Goal: Use online tool/utility: Utilize a website feature to perform a specific function

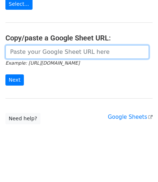
scroll to position [155, 0]
drag, startPoint x: 78, startPoint y: 57, endPoint x: 74, endPoint y: 57, distance: 4.4
click at [78, 56] on input "url" at bounding box center [77, 52] width 144 height 14
paste input "https://docs.google.com/spreadsheets/d/1o7Rs3l1dQ4YO2MGaK4KogIMfKqBtBhSdSJrBTAC…"
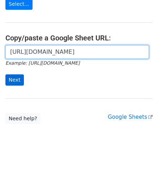
scroll to position [0, 153]
type input "https://docs.google.com/spreadsheets/d/1o7Rs3l1dQ4YO2MGaK4KogIMfKqBtBhSdSJrBTAC…"
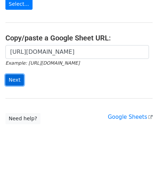
click at [17, 78] on input "Next" at bounding box center [14, 80] width 18 height 11
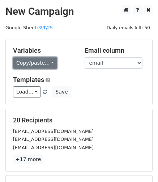
click at [26, 62] on link "Copy/paste..." at bounding box center [35, 63] width 44 height 11
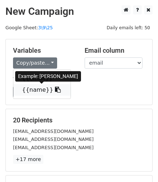
click at [39, 92] on link "{{name}}" at bounding box center [41, 90] width 57 height 12
